Goal: Communication & Community: Participate in discussion

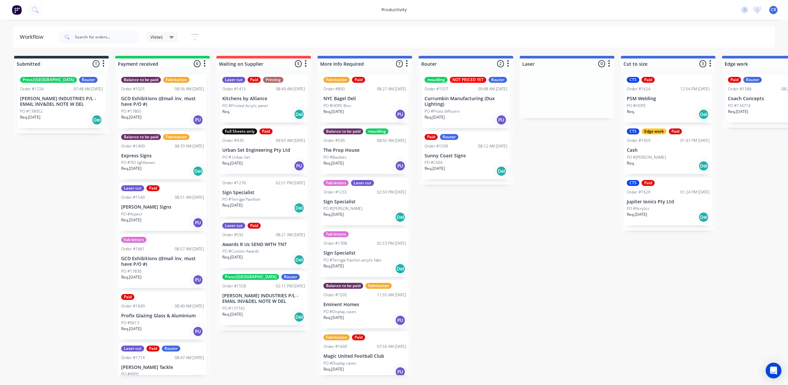
scroll to position [0, 493]
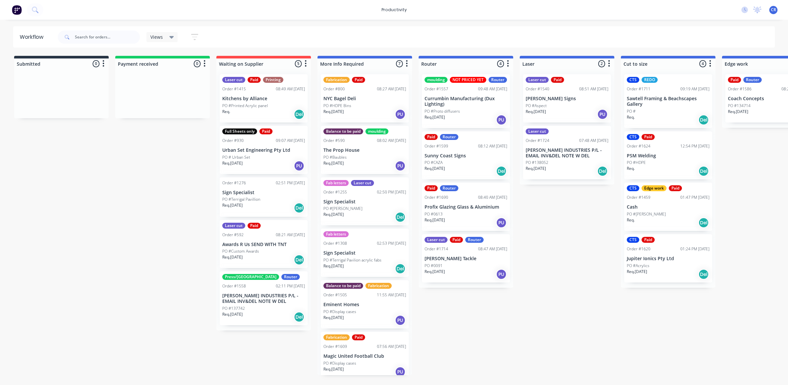
click at [564, 158] on p "[PERSON_NAME] INDUSTRIES P/L - EMAIL INV&DEL NOTE W DEL" at bounding box center [567, 152] width 83 height 11
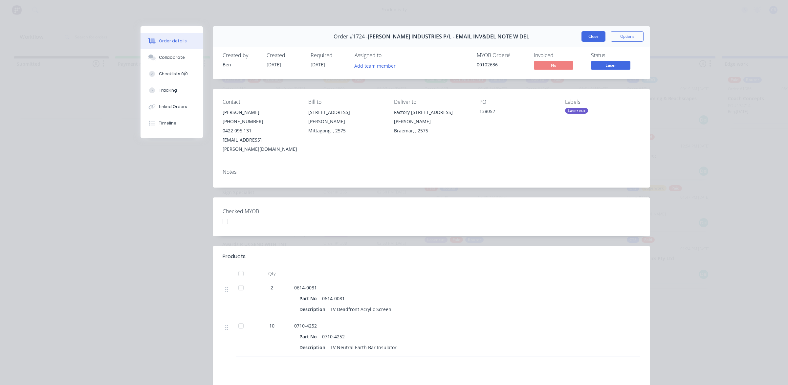
click at [590, 34] on button "Close" at bounding box center [594, 36] width 24 height 11
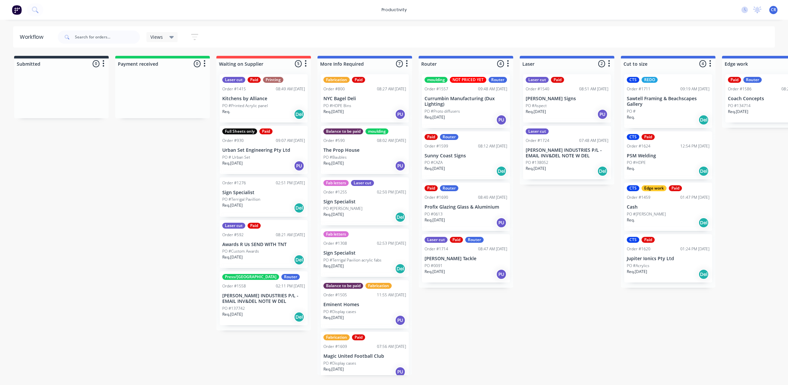
click at [474, 209] on p "Profix Glazing Glass & Aluminium" at bounding box center [466, 207] width 83 height 6
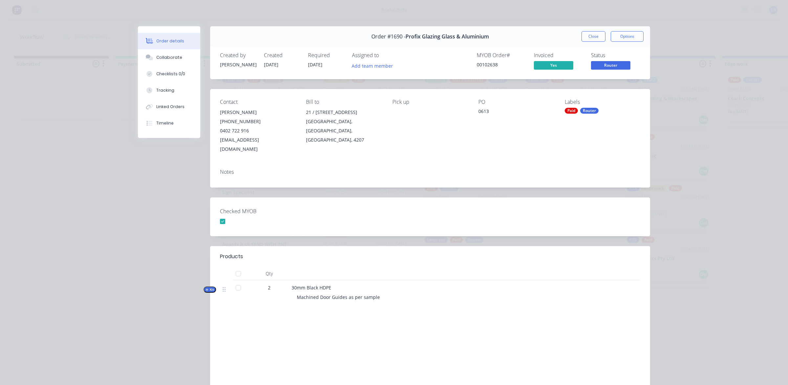
drag, startPoint x: 587, startPoint y: 37, endPoint x: 586, endPoint y: 40, distance: 3.4
click at [586, 40] on button "Close" at bounding box center [594, 36] width 24 height 11
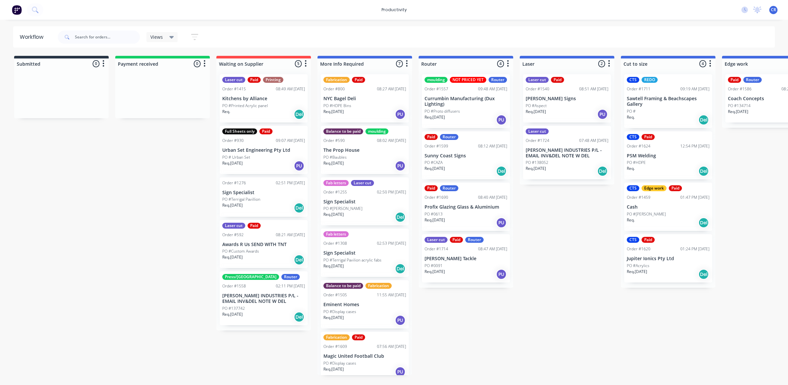
click at [464, 218] on div "Req. 25/09/25 PU" at bounding box center [466, 222] width 83 height 11
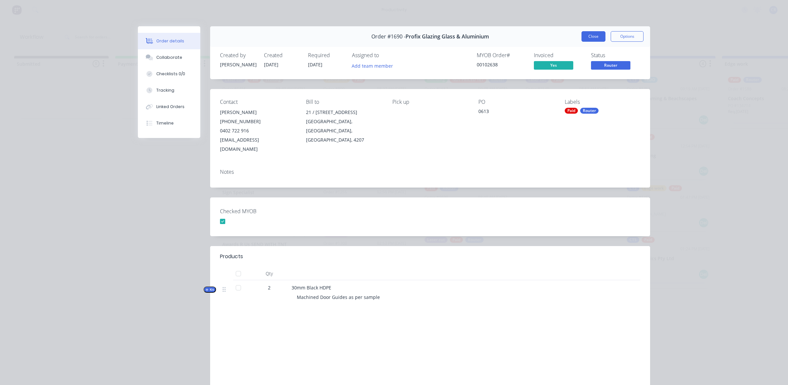
click at [586, 35] on button "Close" at bounding box center [594, 36] width 24 height 11
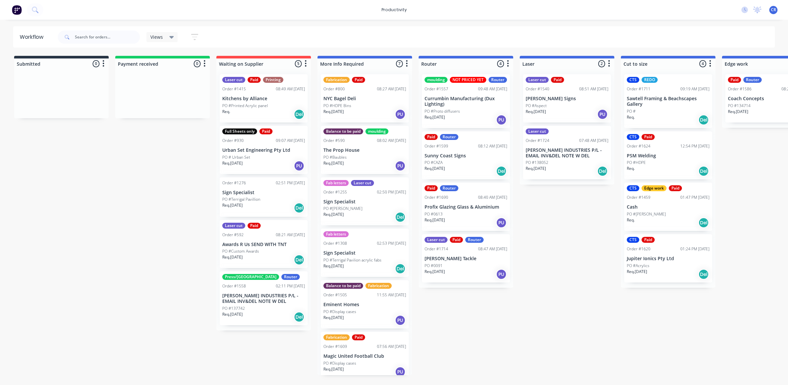
click at [465, 265] on div "PO #0091" at bounding box center [466, 266] width 83 height 6
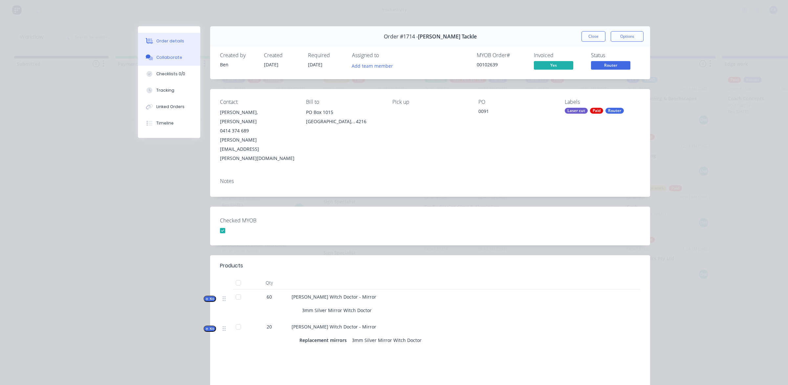
click at [170, 57] on div "Collaborate" at bounding box center [169, 58] width 26 height 6
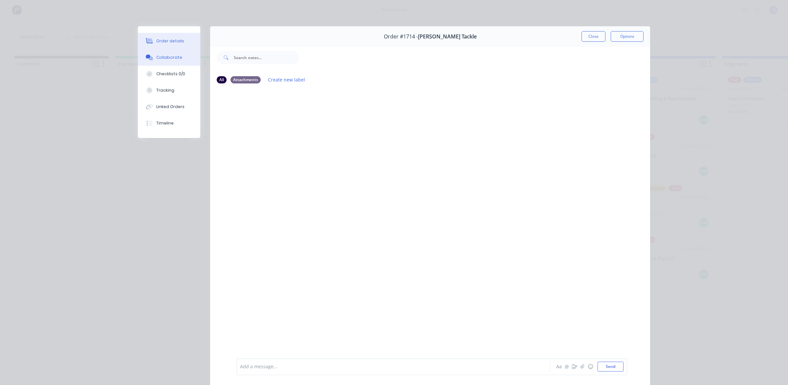
click at [171, 42] on div "Order details" at bounding box center [170, 41] width 28 height 6
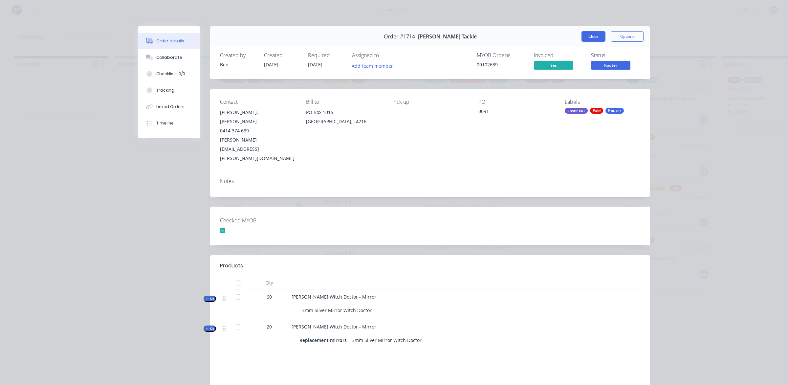
click at [592, 39] on button "Close" at bounding box center [594, 36] width 24 height 11
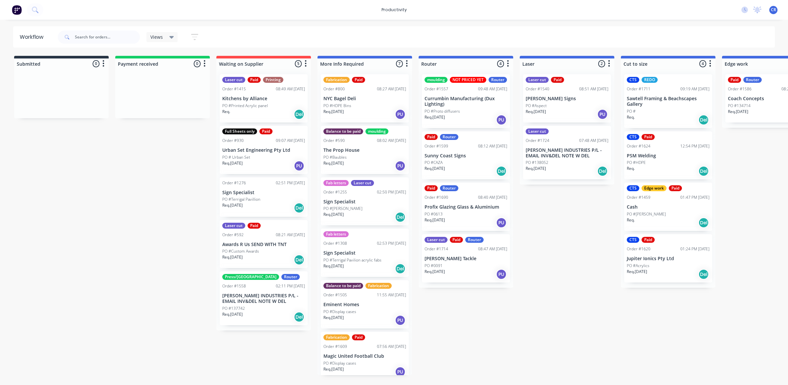
click at [576, 270] on div "Submitted 0 Sort By Created date Required date Order number Customer name Most …" at bounding box center [780, 215] width 1571 height 319
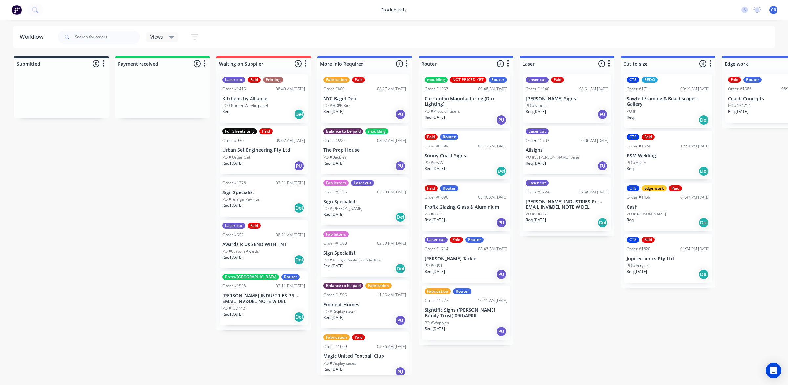
click at [564, 154] on p "PO #St [PERSON_NAME] panel" at bounding box center [553, 157] width 55 height 6
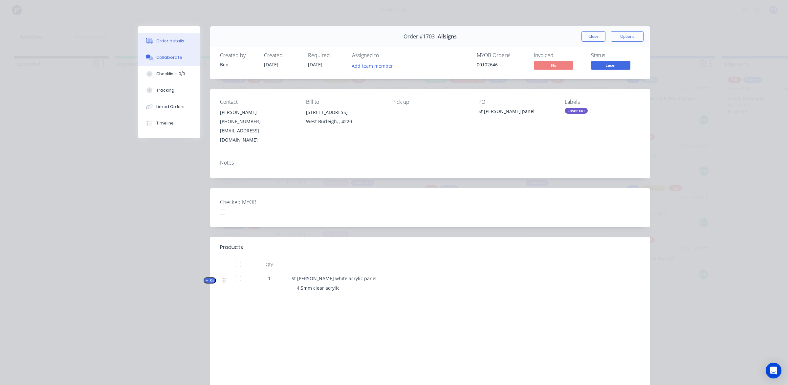
click at [181, 60] on button "Collaborate" at bounding box center [169, 57] width 62 height 16
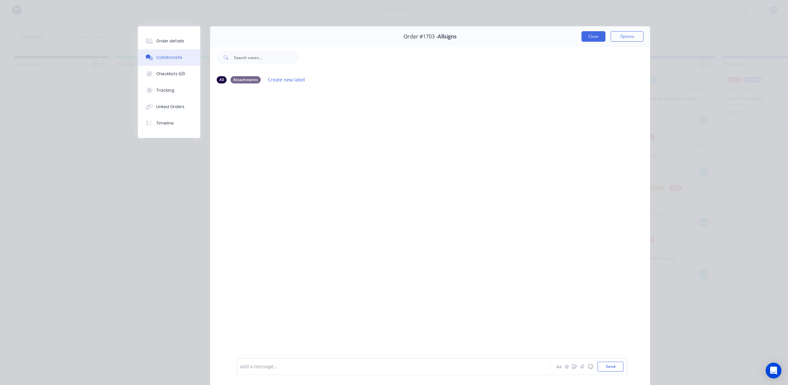
click at [588, 37] on button "Close" at bounding box center [594, 36] width 24 height 11
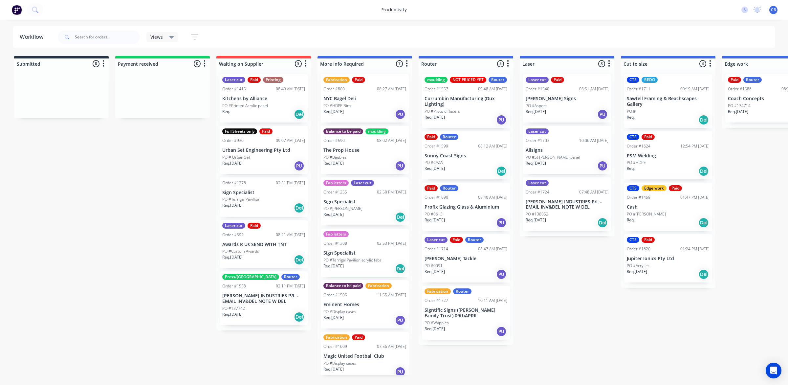
click at [549, 153] on div "Laser cut Order #1703 10:06 AM [DATE] Allsigns PO #St [PERSON_NAME] panel Req. …" at bounding box center [567, 150] width 88 height 48
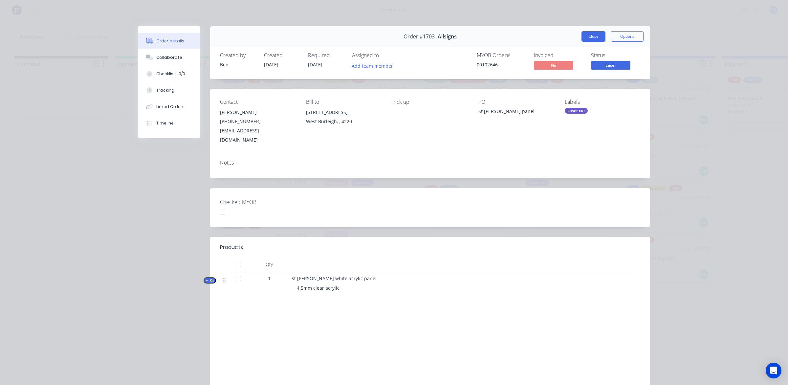
click at [589, 32] on button "Close" at bounding box center [594, 36] width 24 height 11
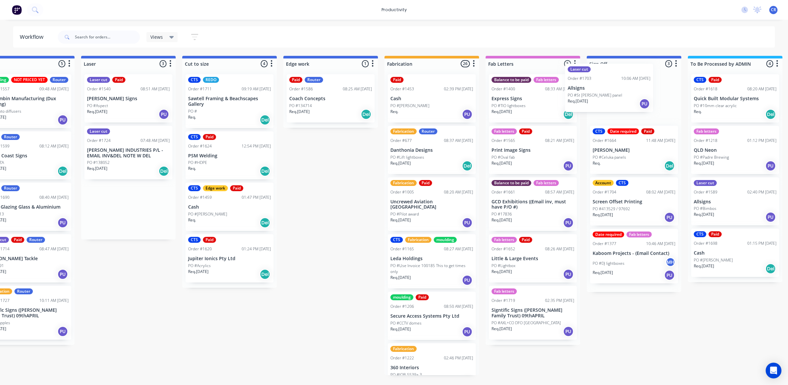
drag, startPoint x: 552, startPoint y: 155, endPoint x: 599, endPoint y: 93, distance: 78.3
click at [599, 93] on div "Submitted 0 Sort By Created date Required date Order number Customer name Most …" at bounding box center [341, 215] width 1571 height 319
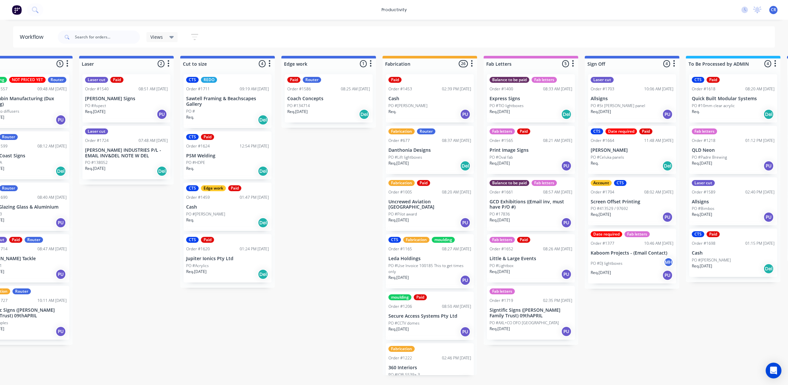
click at [618, 96] on p "Allsigns" at bounding box center [632, 99] width 83 height 6
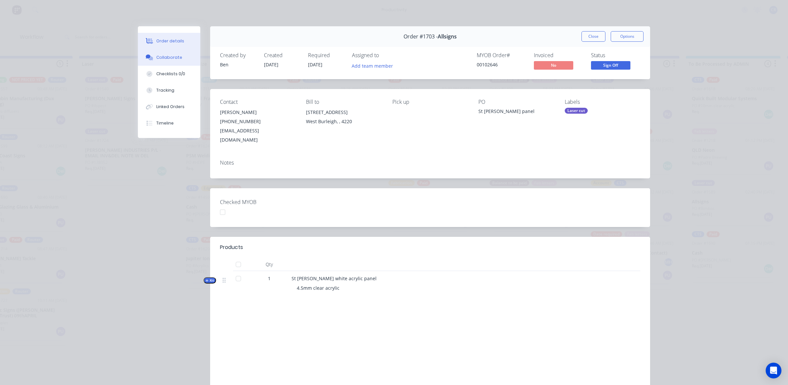
click at [181, 61] on button "Collaborate" at bounding box center [169, 57] width 62 height 16
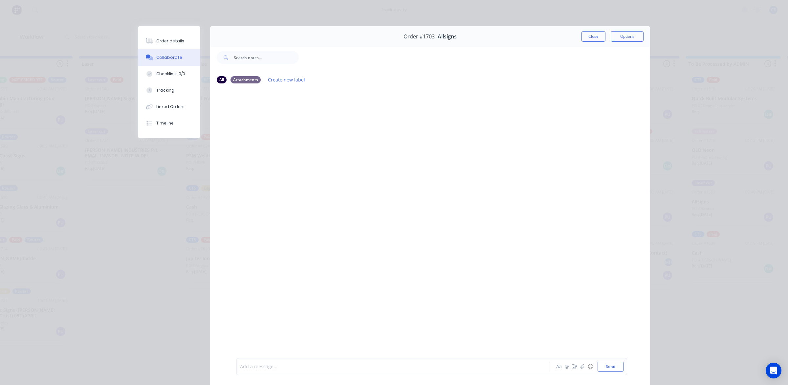
click at [291, 365] on div at bounding box center [383, 366] width 287 height 7
click at [605, 366] on button "Send" at bounding box center [611, 367] width 26 height 10
click at [590, 41] on button "Close" at bounding box center [594, 36] width 24 height 11
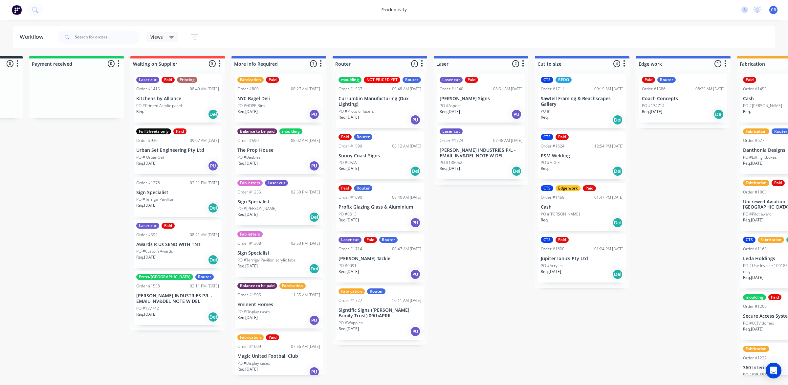
scroll to position [0, 71]
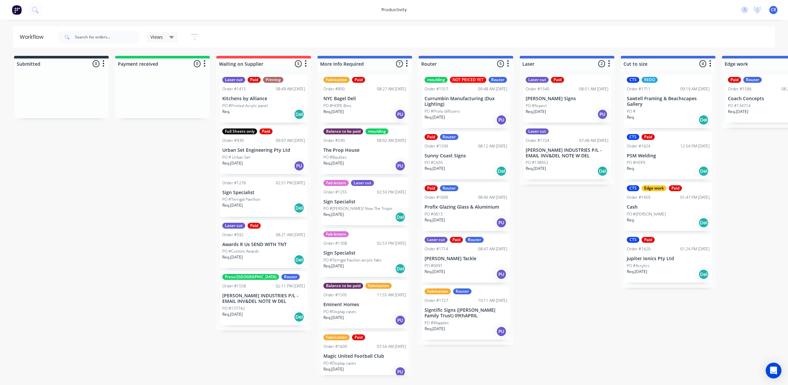
click at [557, 91] on div "Order #1540 08:51 AM 30/09/25" at bounding box center [567, 89] width 83 height 6
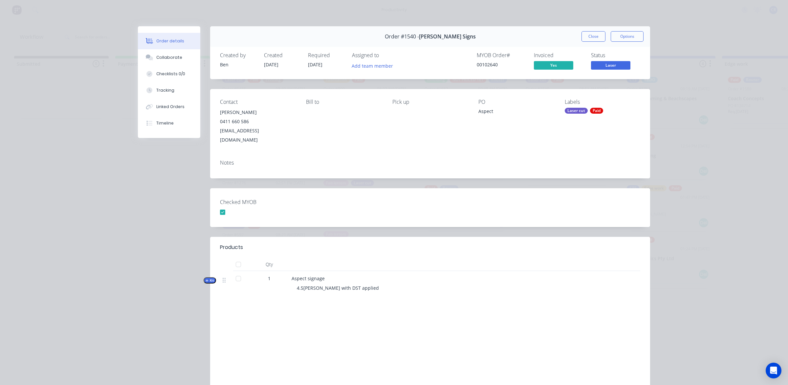
click at [585, 35] on button "Close" at bounding box center [594, 36] width 24 height 11
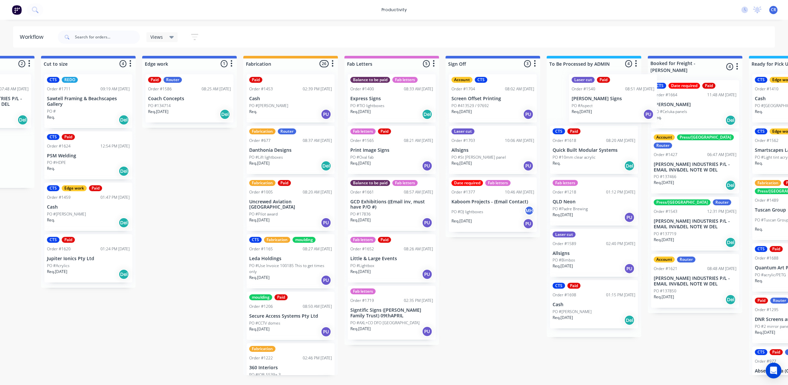
scroll to position [0, 580]
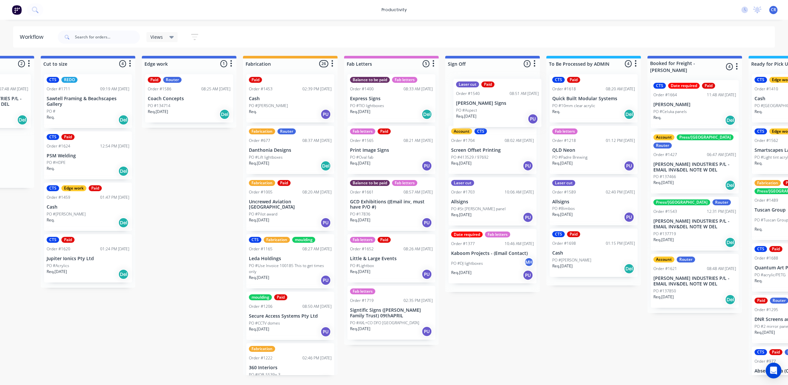
drag, startPoint x: 568, startPoint y: 105, endPoint x: 497, endPoint y: 112, distance: 72.0
click at [497, 112] on div "Submitted 0 Sort By Created date Required date Order number Customer name Most …" at bounding box center [200, 215] width 1571 height 319
click at [497, 105] on div "Laser cut Paid Order #1540 08:51 AM 30/09/25 Rob J Signs PO #Aspect Req. 15/09/…" at bounding box center [492, 179] width 95 height 220
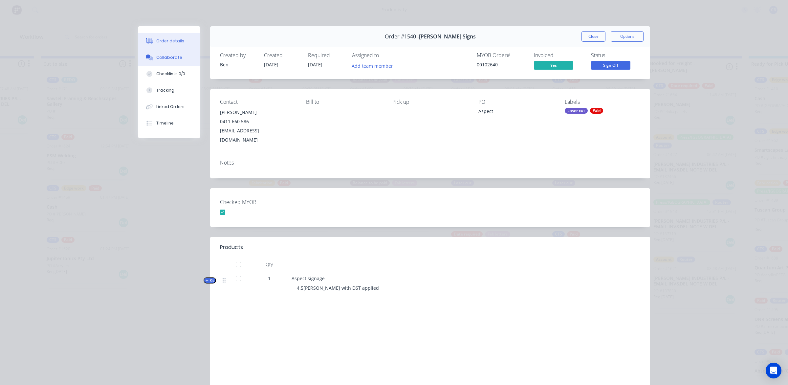
click at [165, 58] on div "Collaborate" at bounding box center [169, 58] width 26 height 6
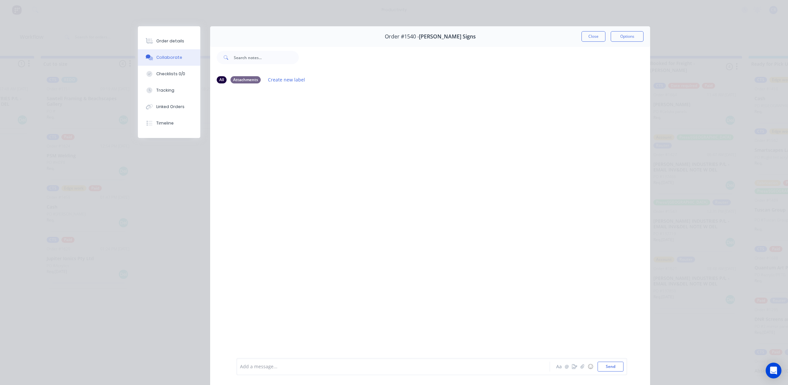
click at [268, 367] on div at bounding box center [383, 366] width 287 height 7
click at [607, 365] on button "Send" at bounding box center [611, 367] width 26 height 10
click at [593, 37] on button "Close" at bounding box center [594, 36] width 24 height 11
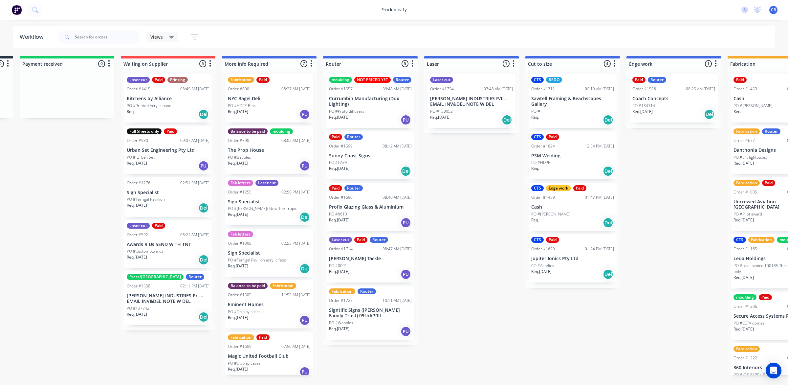
scroll to position [0, 88]
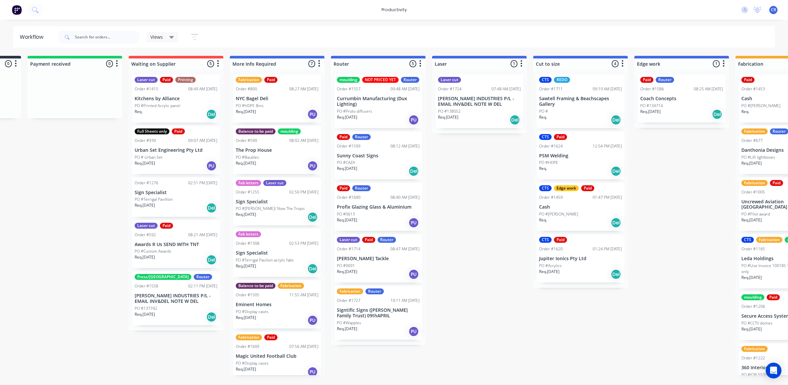
click at [374, 316] on p "Signtific Signs ([PERSON_NAME] Family Trust) 09thAPRIL" at bounding box center [378, 312] width 83 height 11
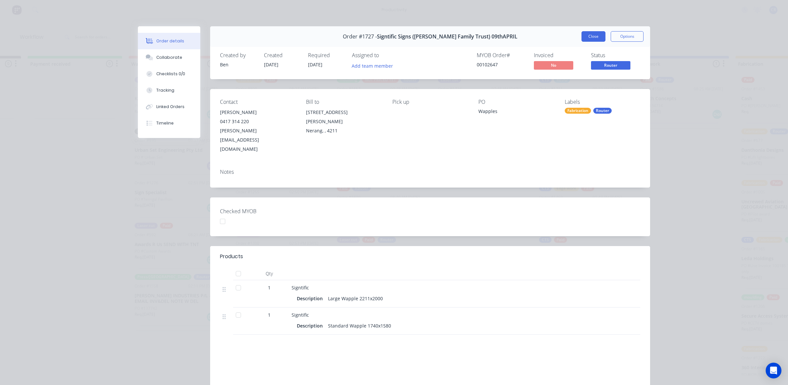
click at [585, 36] on button "Close" at bounding box center [594, 36] width 24 height 11
